Goal: Transaction & Acquisition: Book appointment/travel/reservation

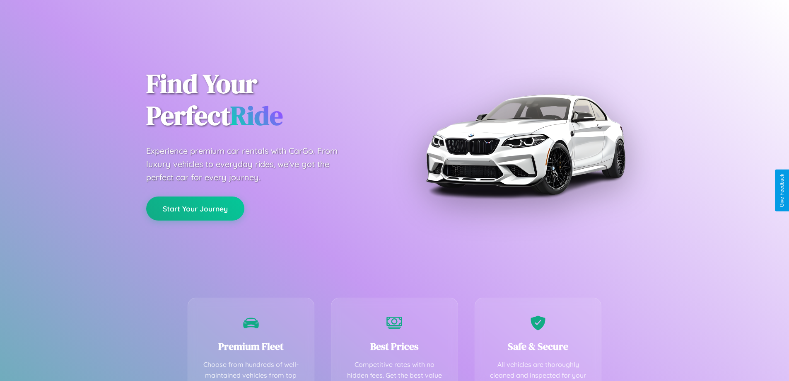
scroll to position [163, 0]
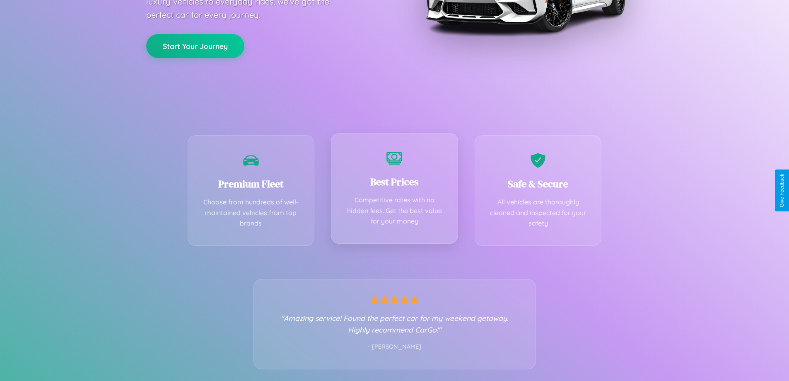
click at [394, 190] on div "Best Prices Competitive rates with no hidden fees. Get the best value for your …" at bounding box center [394, 188] width 127 height 111
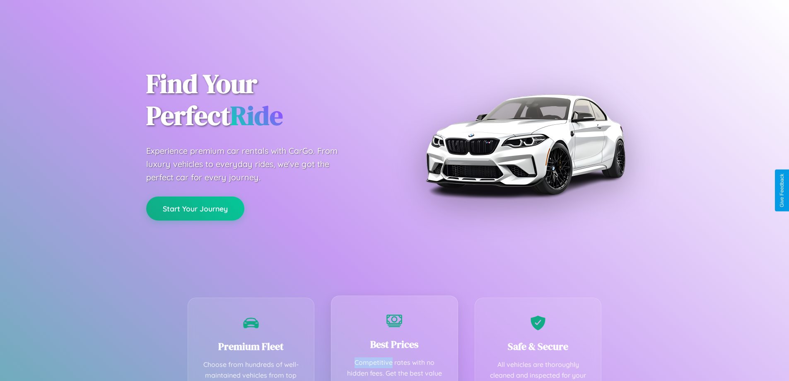
scroll to position [0, 0]
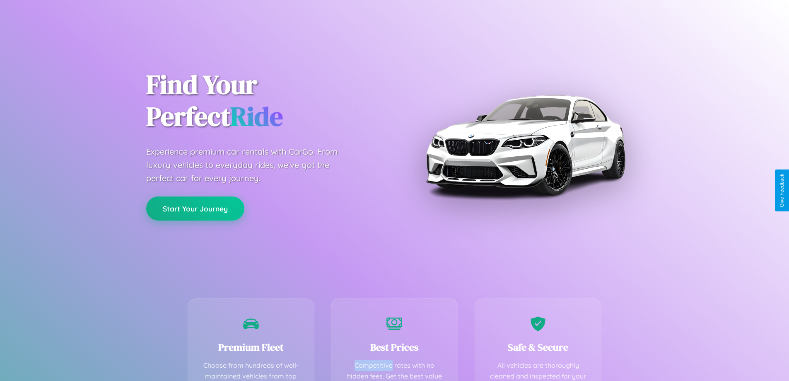
click at [195, 209] on button "Start Your Journey" at bounding box center [195, 208] width 98 height 24
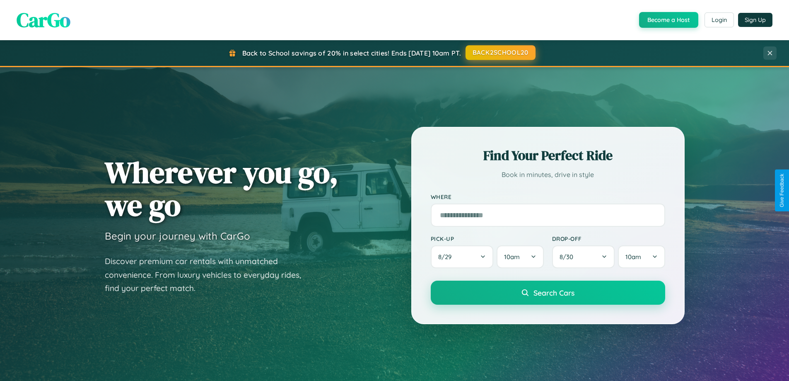
click at [500, 53] on button "BACK2SCHOOL20" at bounding box center [500, 52] width 70 height 15
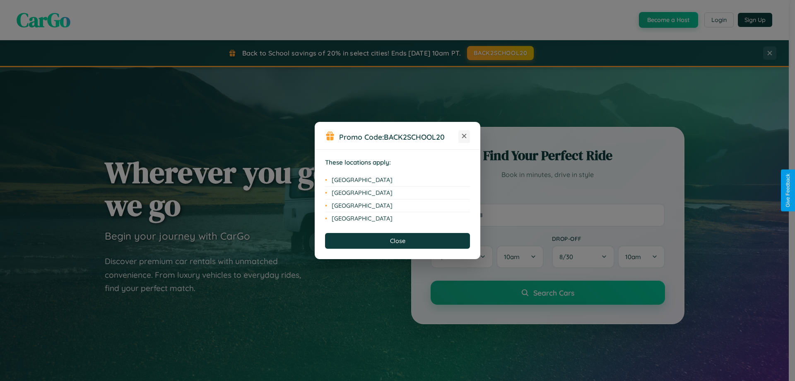
click at [464, 136] on icon at bounding box center [464, 136] width 5 height 5
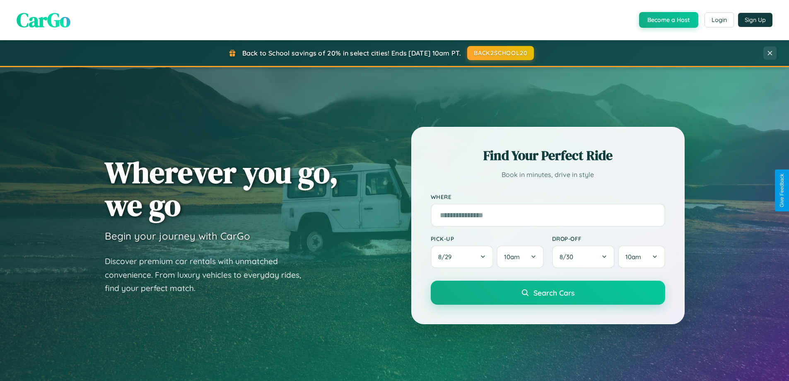
scroll to position [1331, 0]
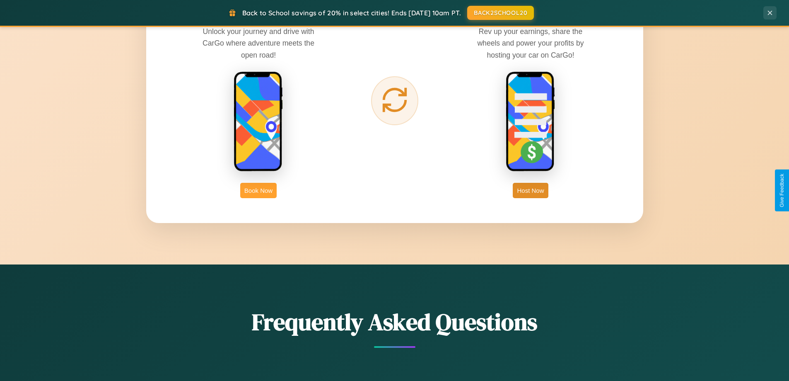
click at [258, 190] on button "Book Now" at bounding box center [258, 190] width 36 height 15
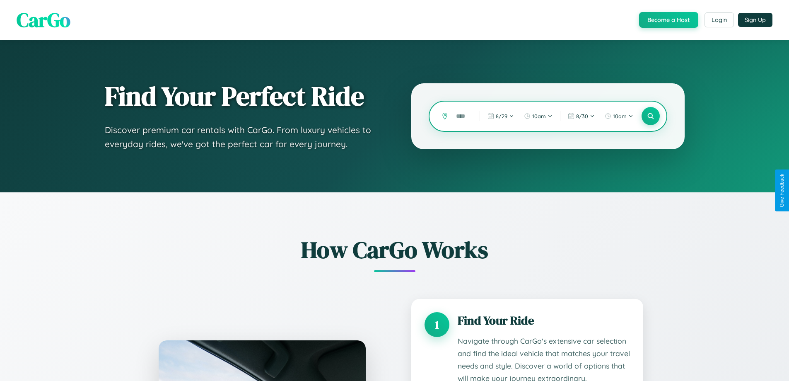
click at [462, 116] on input "text" at bounding box center [461, 116] width 19 height 14
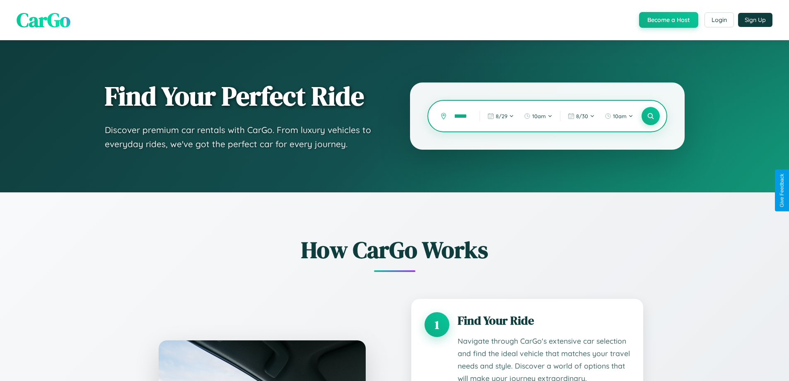
scroll to position [0, 27]
type input "**********"
click at [650, 116] on icon at bounding box center [650, 116] width 8 height 8
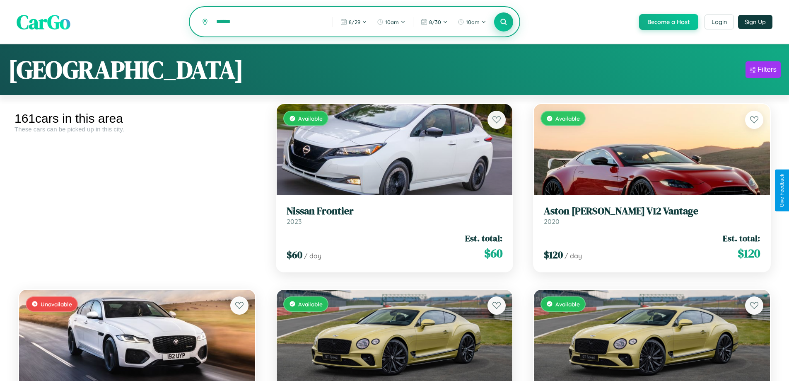
type input "******"
click at [503, 22] on icon at bounding box center [504, 22] width 8 height 8
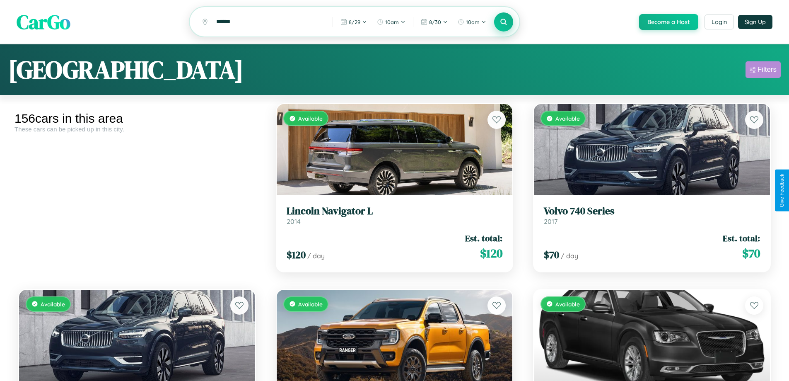
click at [763, 71] on div "Filters" at bounding box center [766, 69] width 19 height 8
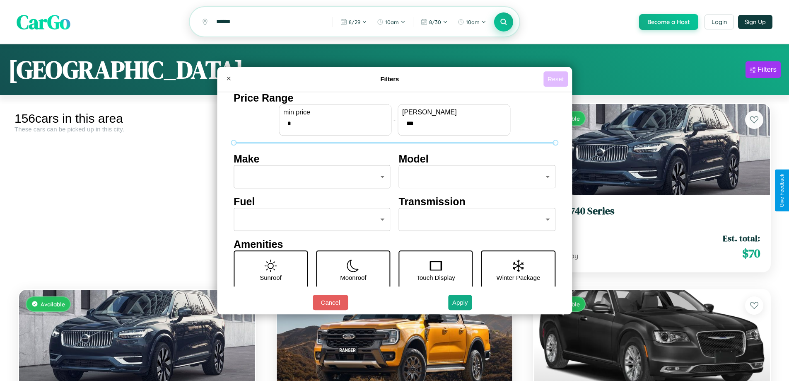
click at [557, 79] on button "Reset" at bounding box center [555, 78] width 24 height 15
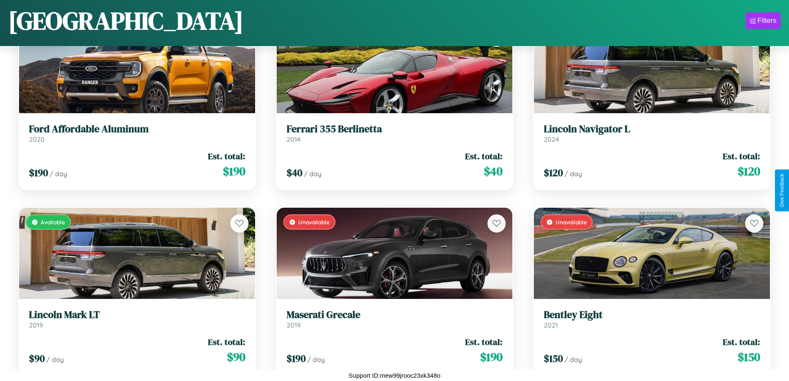
scroll to position [3640, 0]
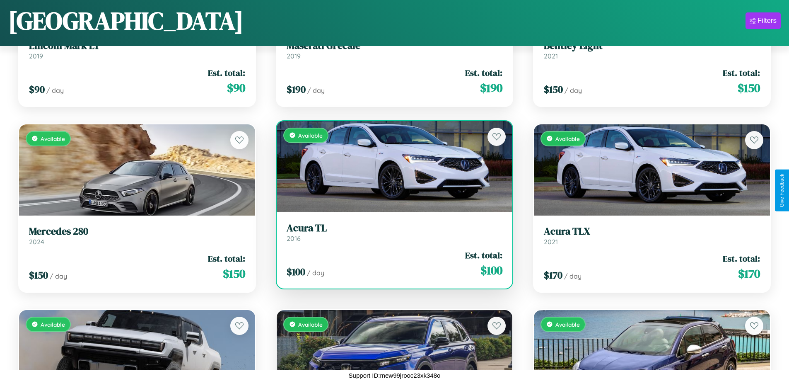
click at [391, 235] on link "Acura TL 2016" at bounding box center [395, 232] width 216 height 20
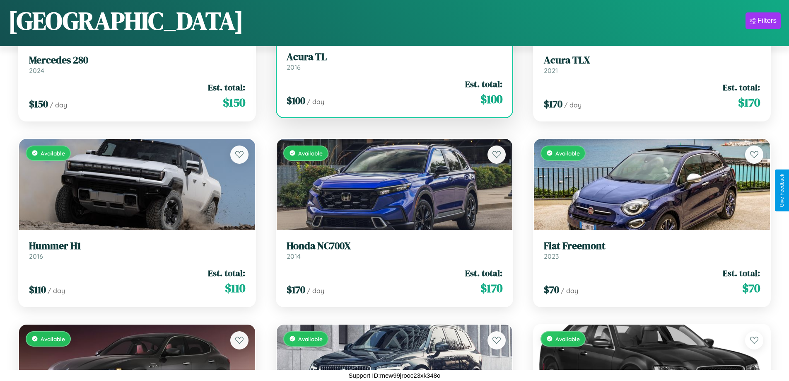
scroll to position [3825, 0]
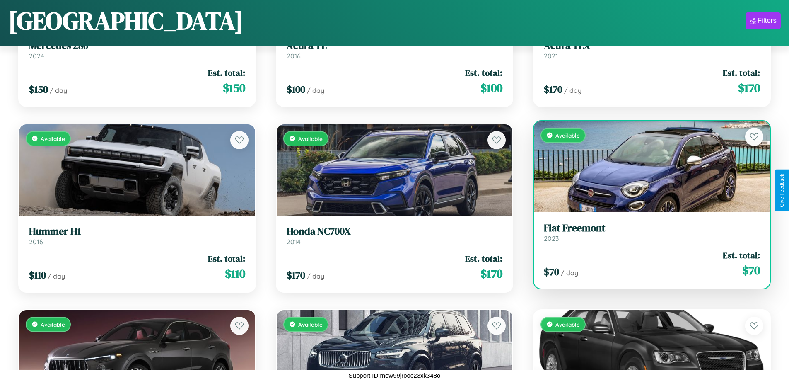
click at [646, 234] on link "Fiat Freemont 2023" at bounding box center [652, 232] width 216 height 20
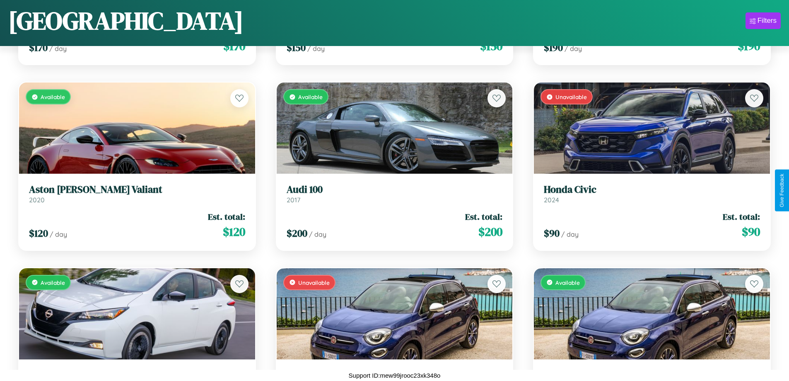
scroll to position [7349, 0]
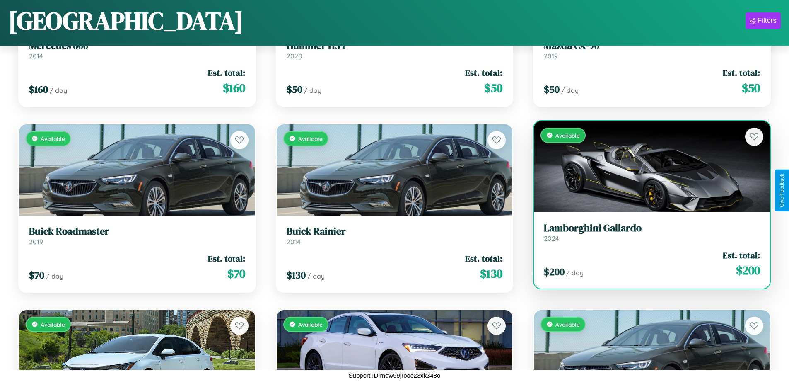
click at [646, 235] on link "Lamborghini Gallardo 2024" at bounding box center [652, 232] width 216 height 20
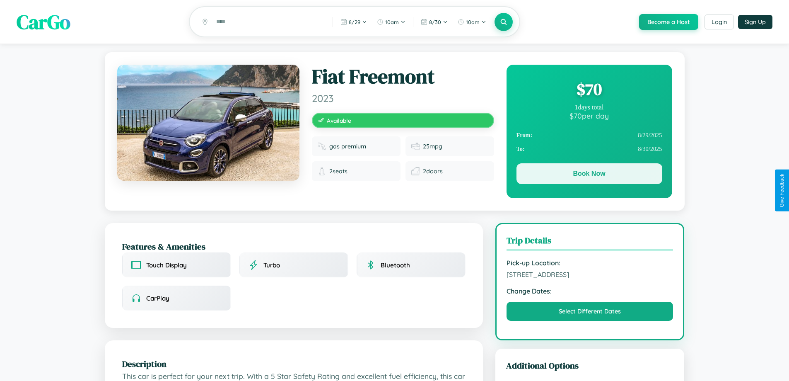
click at [589, 175] on button "Book Now" at bounding box center [589, 173] width 146 height 21
